Goal: Obtain resource: Obtain resource

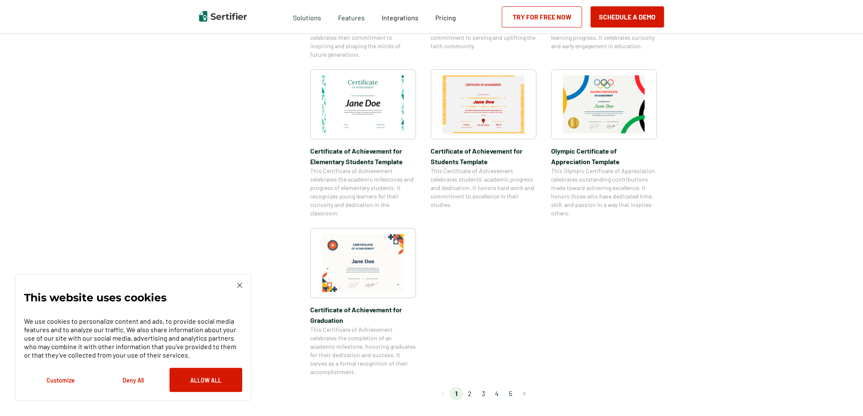
scroll to position [592, 0]
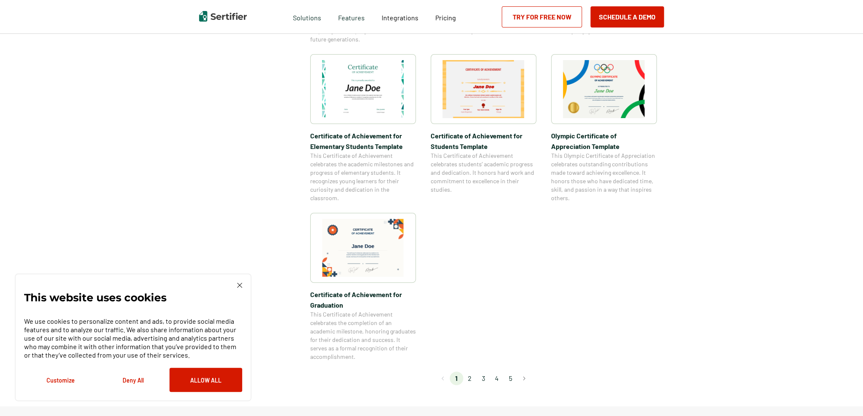
click at [468, 380] on li "2" at bounding box center [470, 378] width 14 height 14
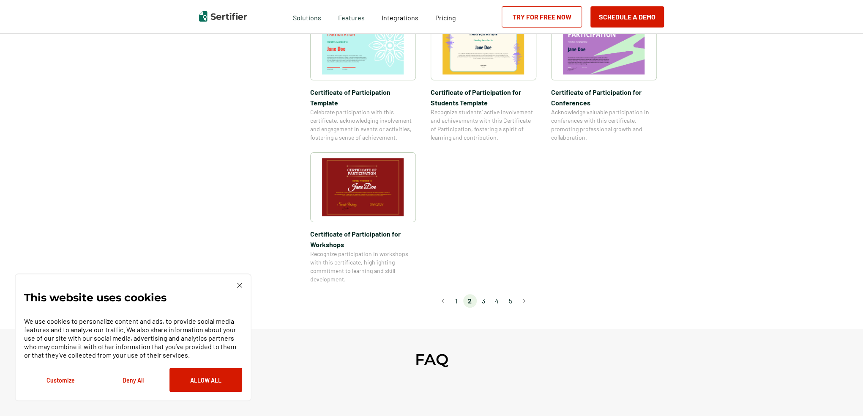
scroll to position [676, 0]
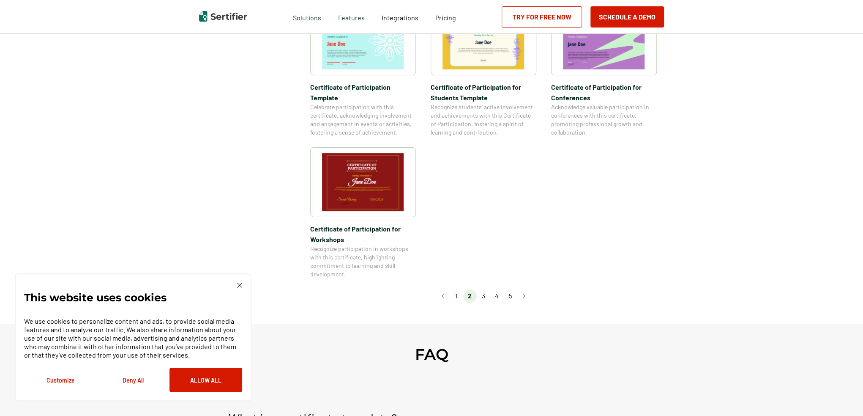
click at [481, 289] on li "3" at bounding box center [484, 296] width 14 height 14
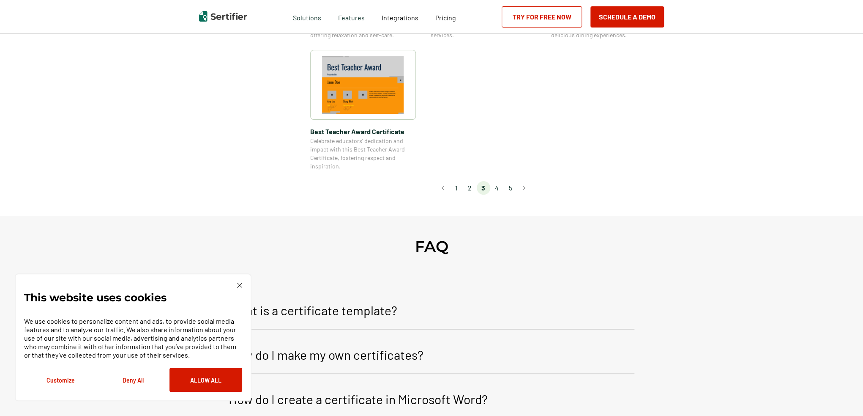
click at [499, 189] on li "4" at bounding box center [497, 188] width 14 height 14
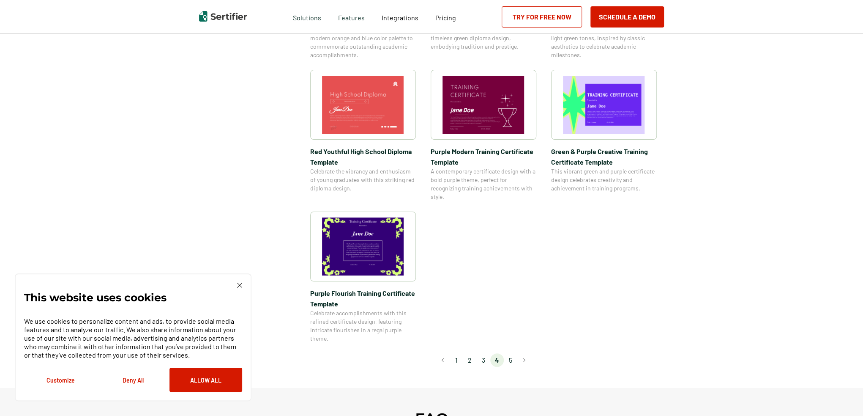
scroll to position [550, 0]
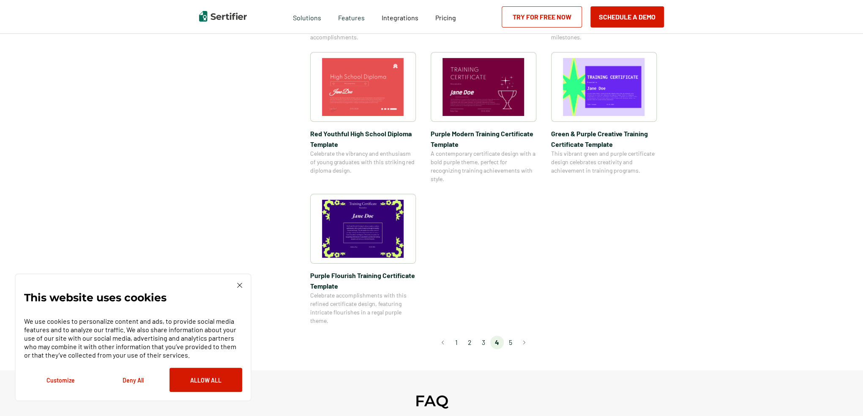
click at [509, 339] on li "5" at bounding box center [511, 342] width 14 height 14
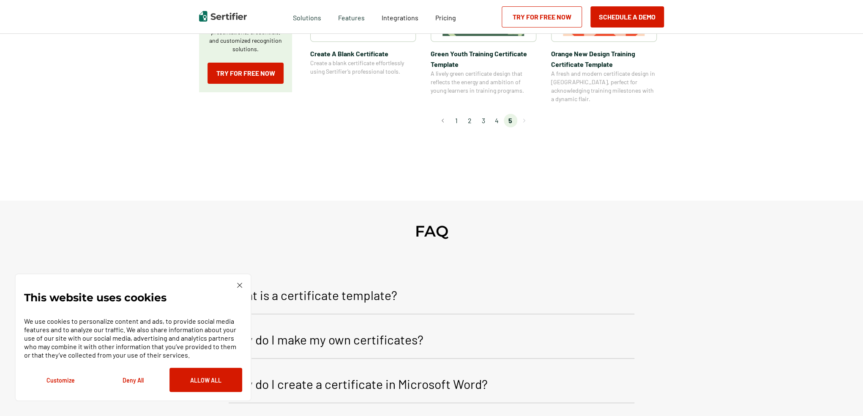
scroll to position [211, 0]
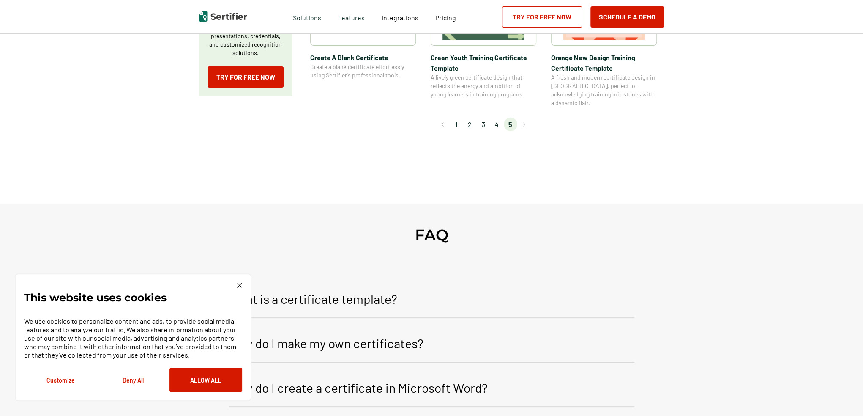
click at [499, 118] on li "4" at bounding box center [497, 125] width 14 height 14
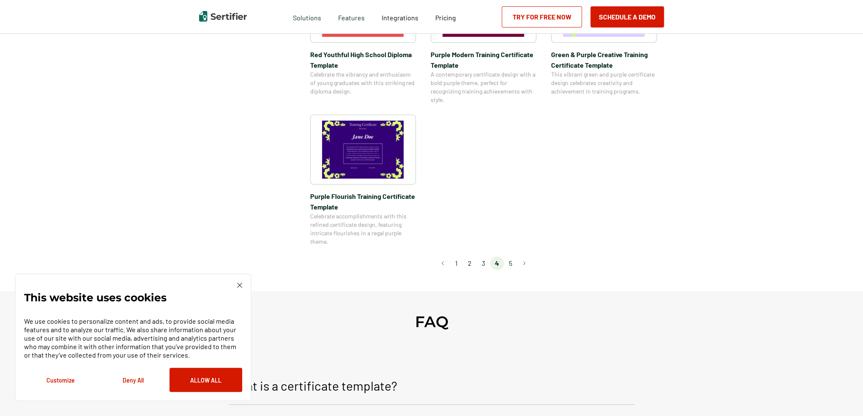
scroll to position [634, 0]
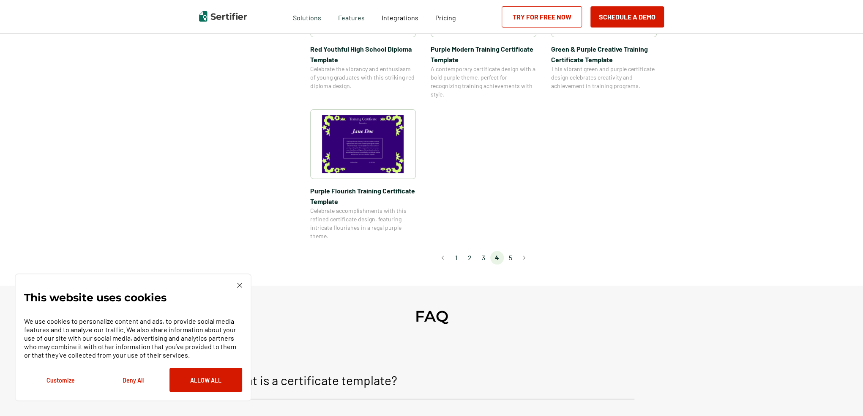
click at [485, 257] on li "3" at bounding box center [484, 258] width 14 height 14
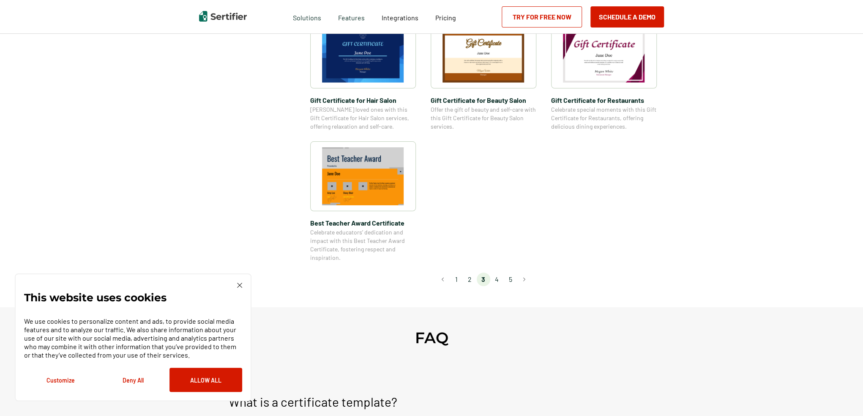
scroll to position [592, 0]
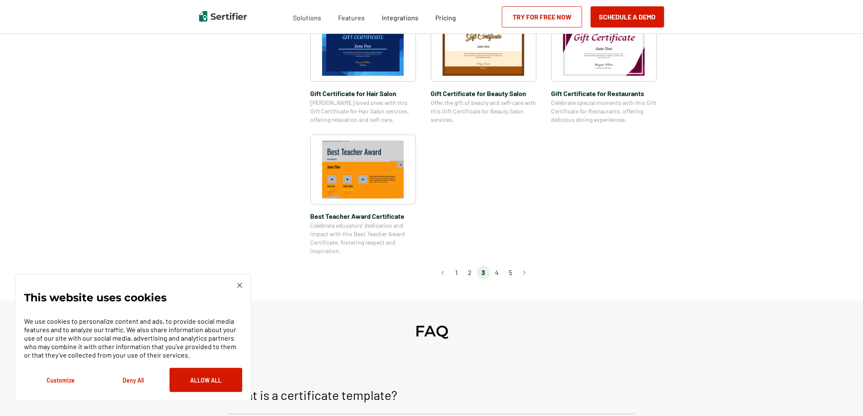
click at [475, 270] on li "2" at bounding box center [470, 273] width 14 height 14
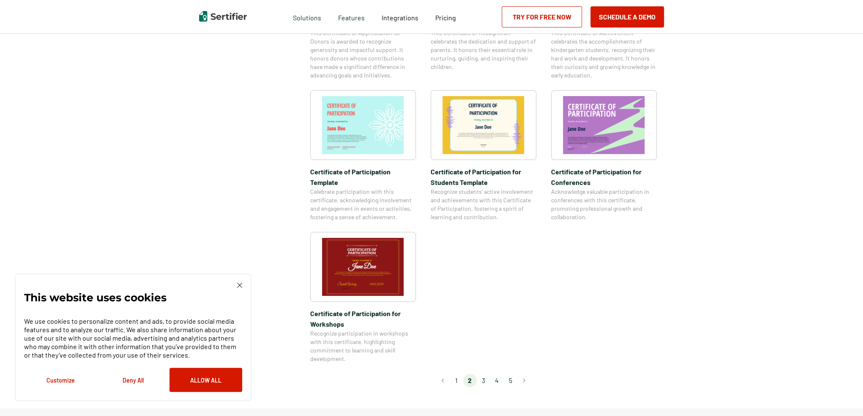
click at [462, 373] on li "1" at bounding box center [457, 380] width 14 height 14
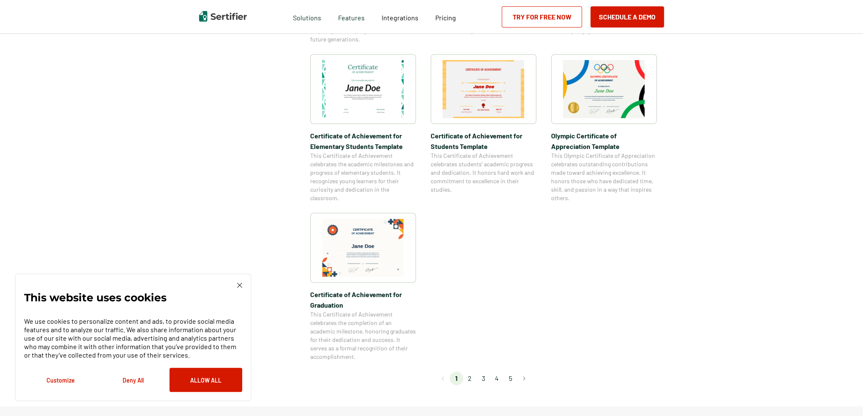
click at [469, 378] on li "2" at bounding box center [470, 378] width 14 height 14
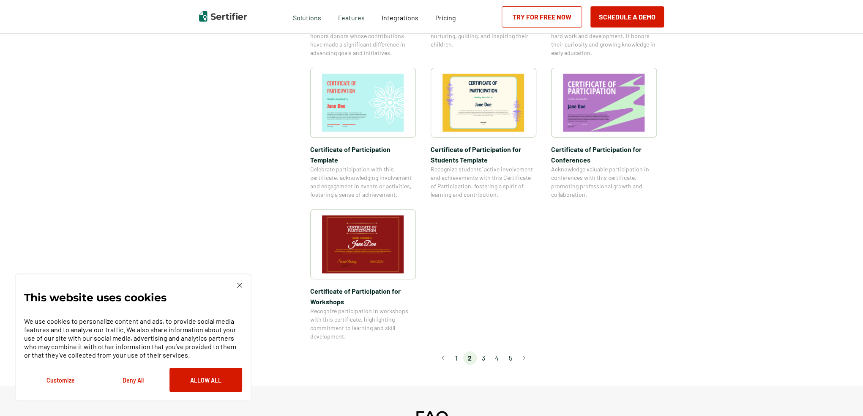
scroll to position [634, 0]
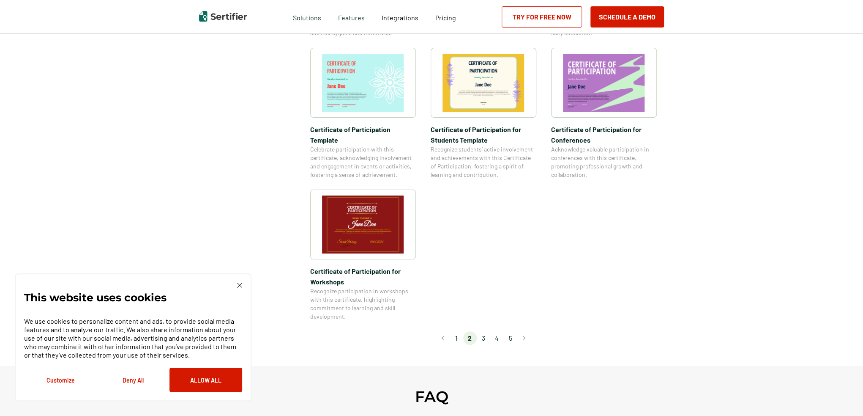
click at [457, 331] on li "1" at bounding box center [457, 338] width 14 height 14
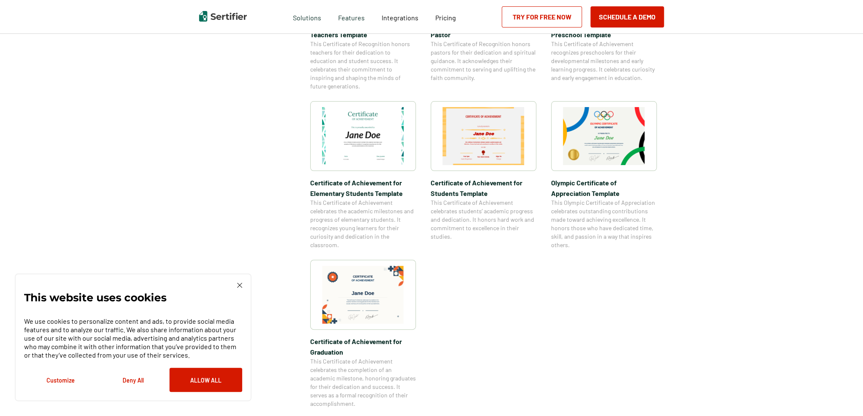
scroll to position [598, 0]
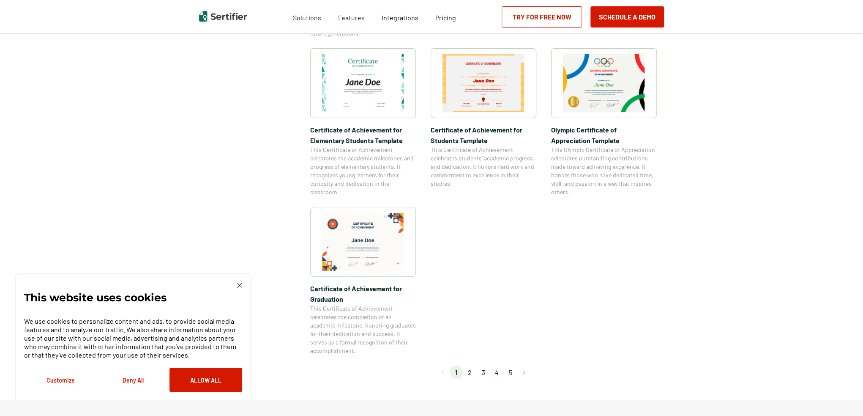
click at [353, 232] on img at bounding box center [363, 242] width 82 height 58
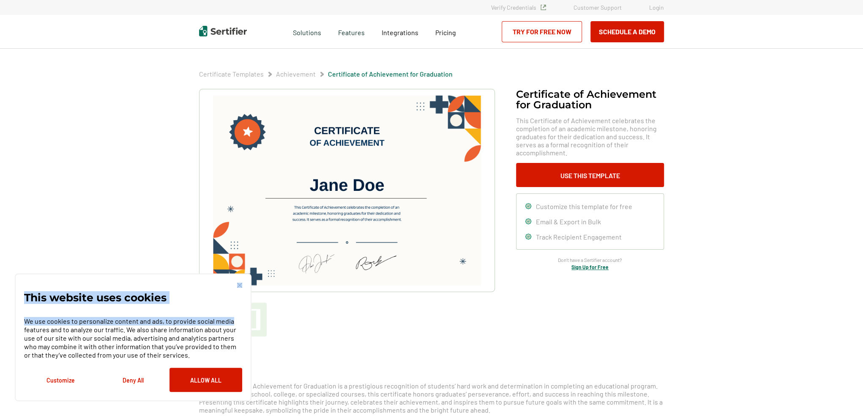
click at [238, 285] on div "This website uses cookies We use cookies to personalize content and ads, to pro…" at bounding box center [133, 337] width 237 height 128
click at [238, 285] on img at bounding box center [239, 284] width 5 height 5
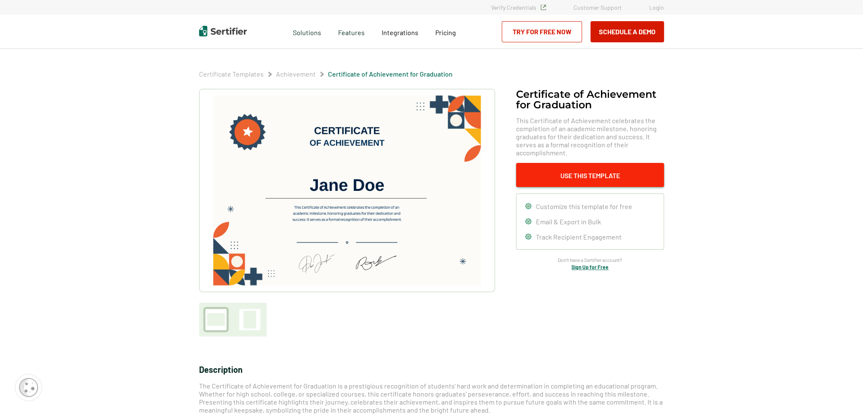
click at [577, 175] on button "Use This Template" at bounding box center [590, 175] width 148 height 24
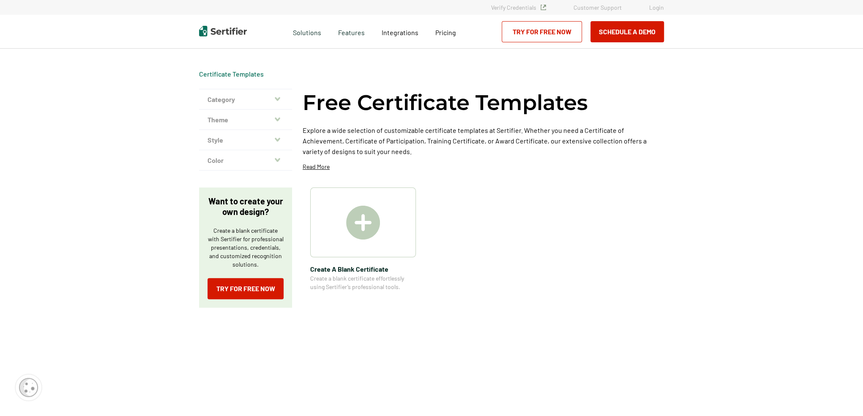
scroll to position [598, 0]
